Goal: Information Seeking & Learning: Learn about a topic

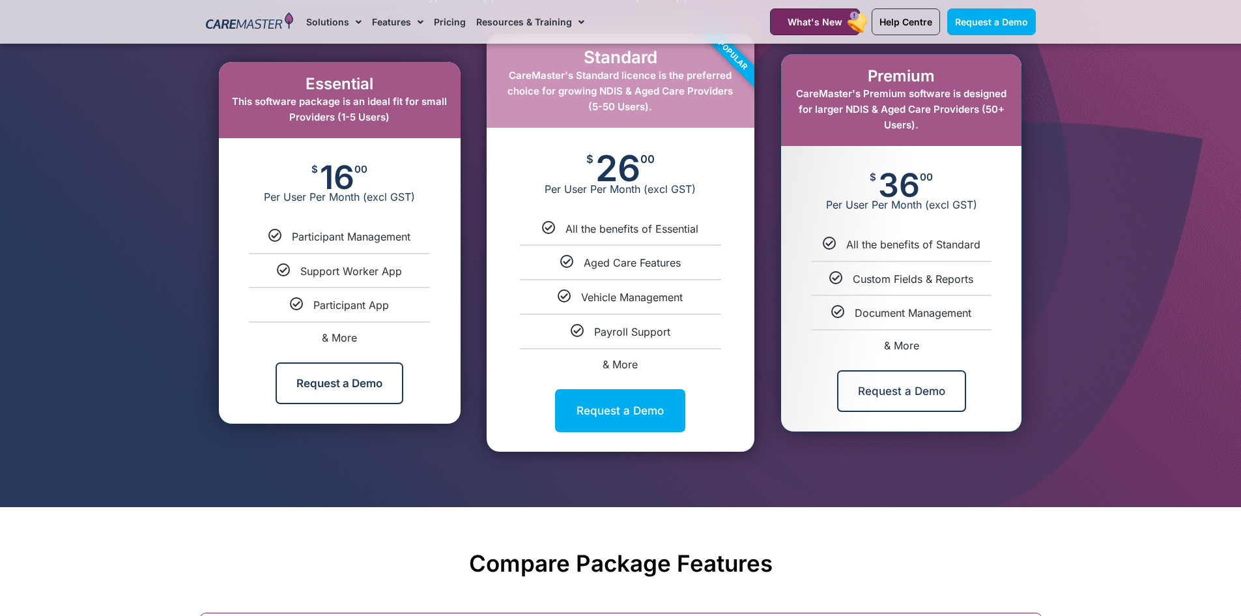
scroll to position [717, 0]
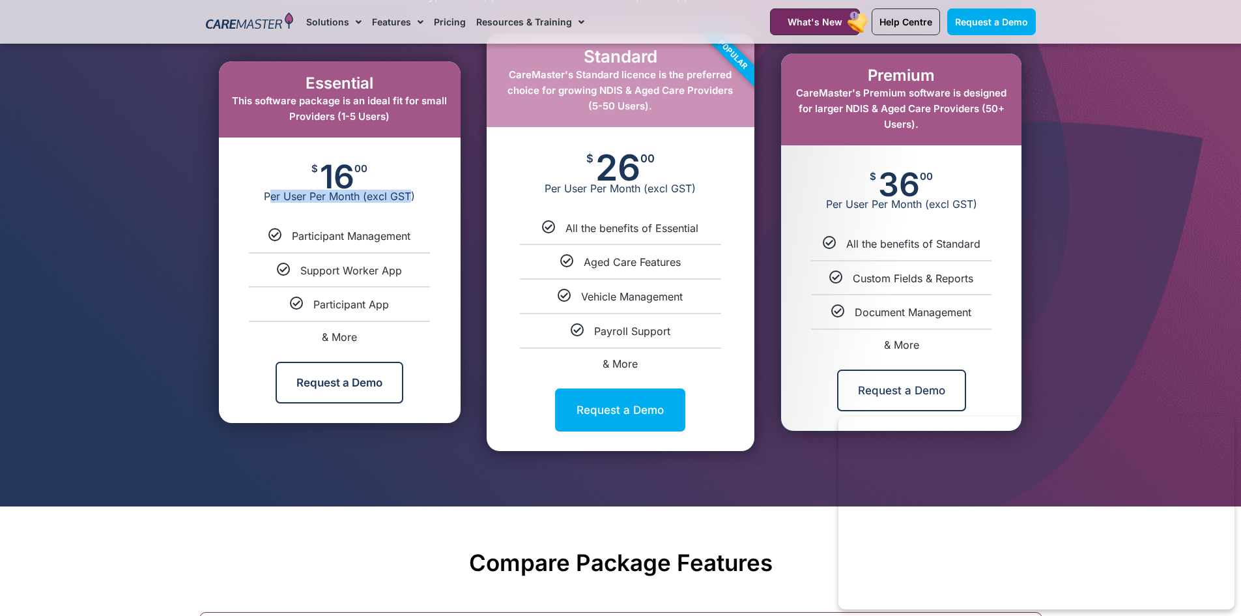
drag, startPoint x: 272, startPoint y: 196, endPoint x: 413, endPoint y: 196, distance: 140.8
click at [413, 196] on span "Per User Per Month (excl GST)" at bounding box center [340, 196] width 242 height 13
click at [423, 214] on div "$ 16 00 Per User Per Month (excl GST)" at bounding box center [340, 183] width 242 height 91
